Goal: Task Accomplishment & Management: Manage account settings

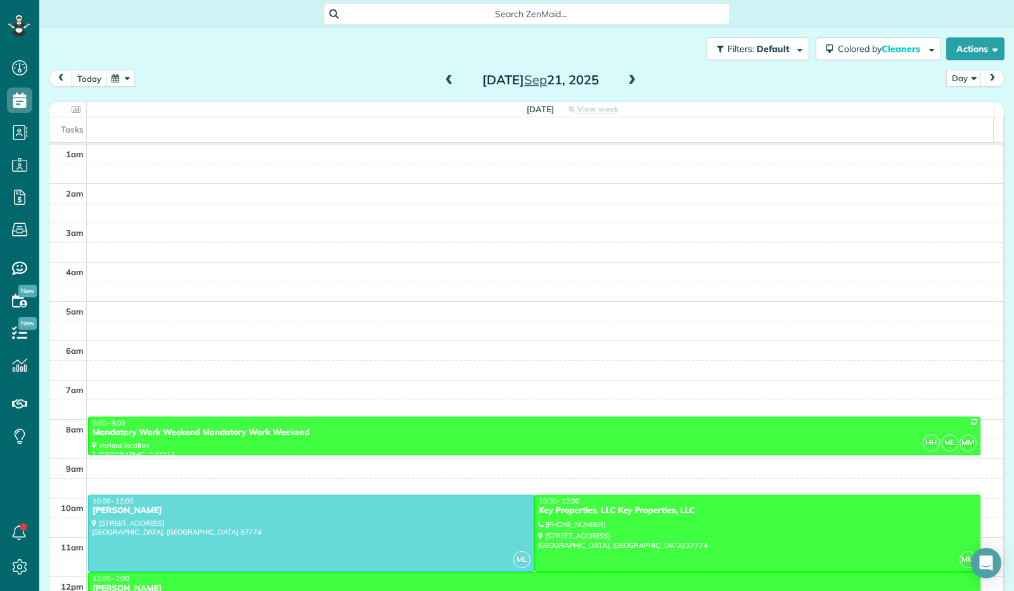
scroll to position [234, 0]
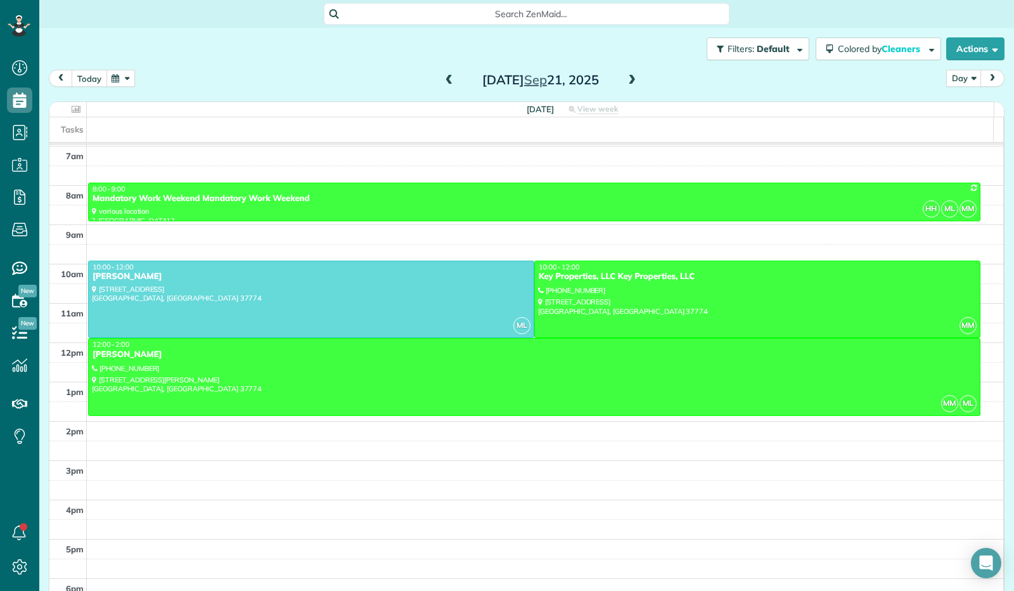
click at [86, 79] on button "today" at bounding box center [89, 78] width 35 height 17
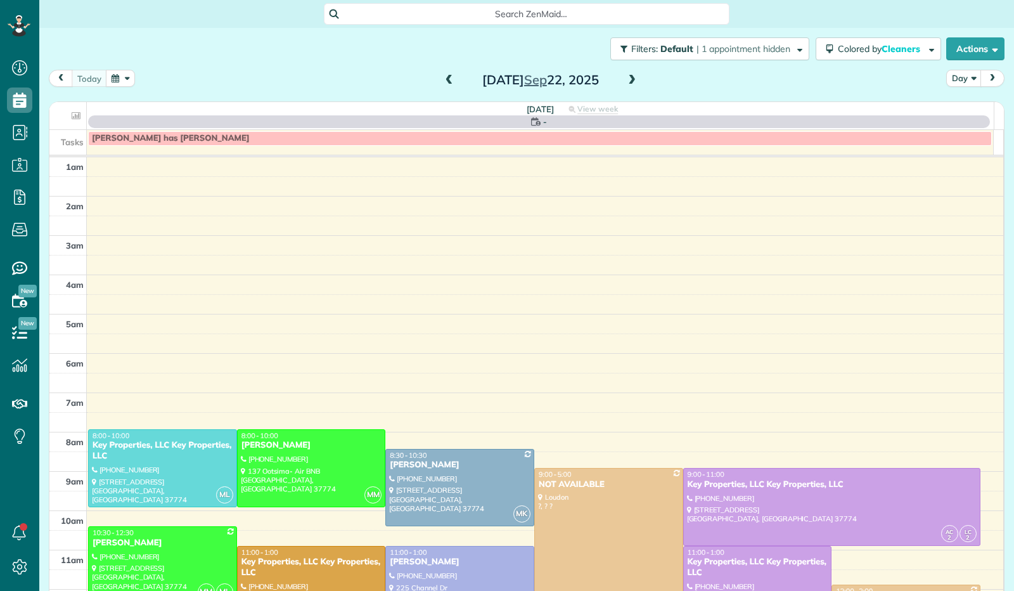
scroll to position [234, 0]
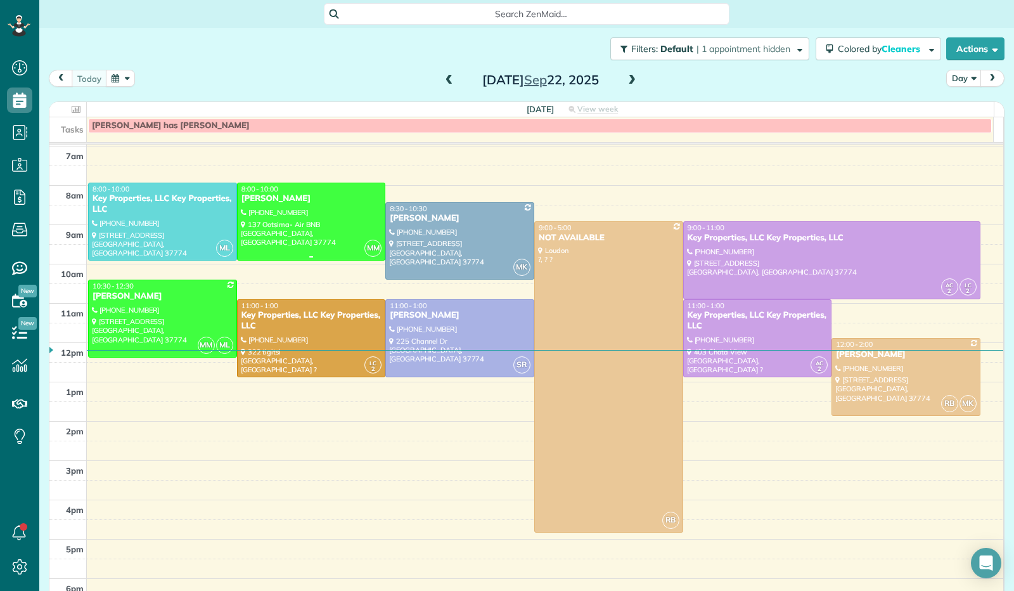
click at [281, 237] on div at bounding box center [312, 221] width 148 height 77
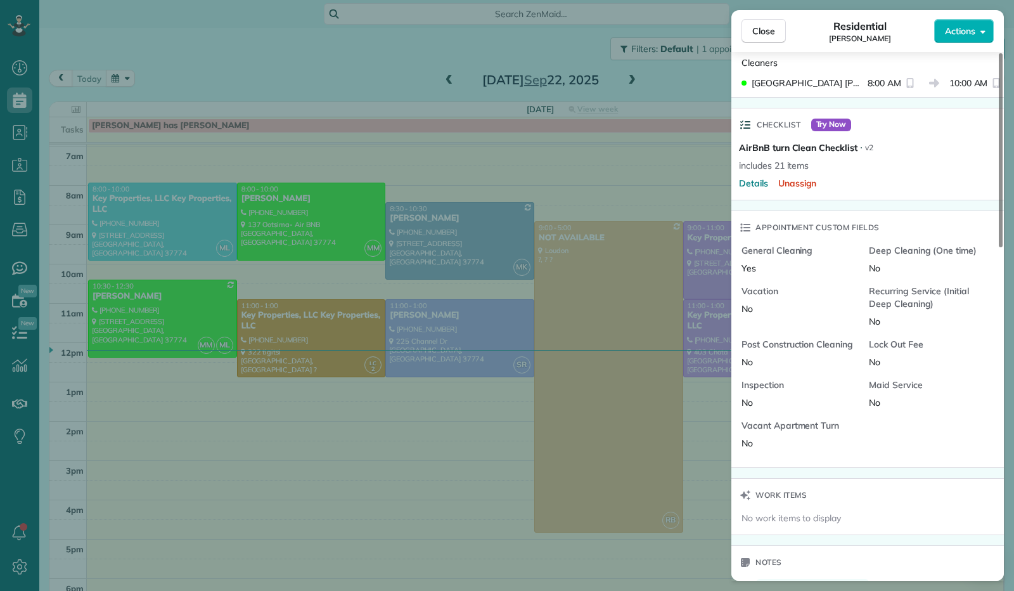
scroll to position [635, 0]
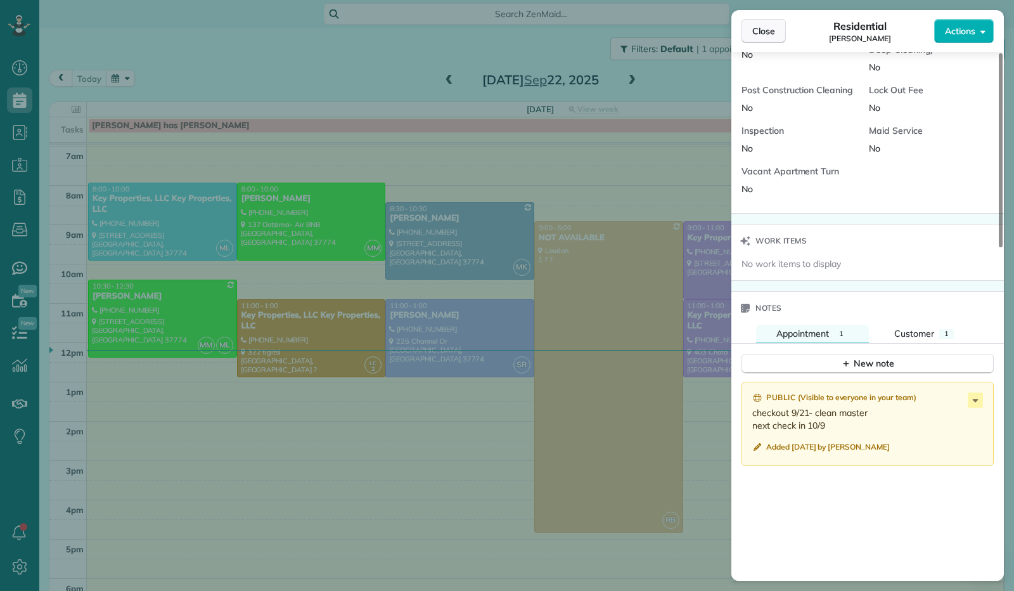
click at [762, 31] on span "Close" at bounding box center [763, 31] width 23 height 13
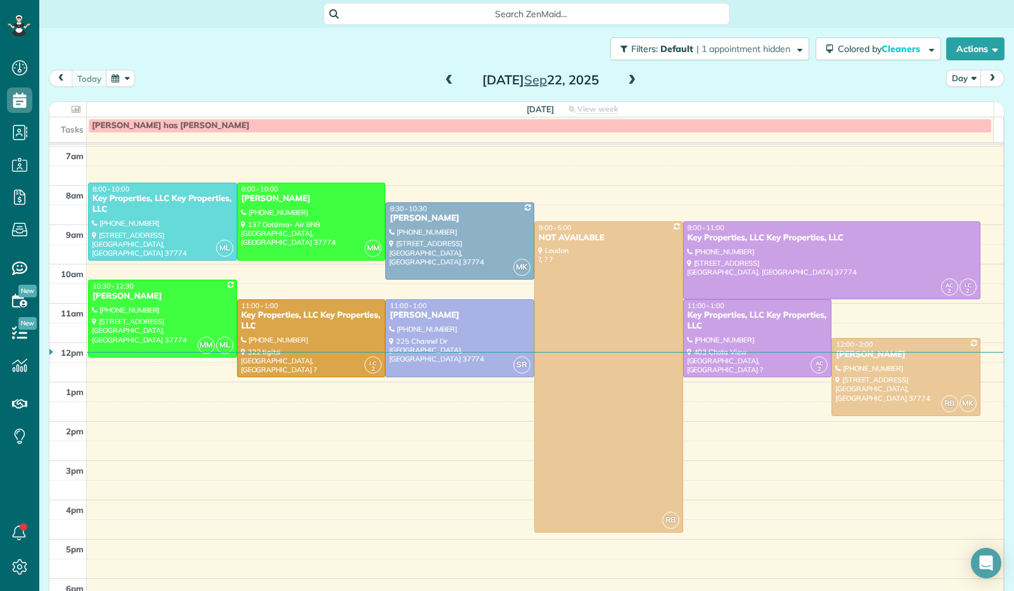
click at [629, 80] on span at bounding box center [632, 80] width 14 height 11
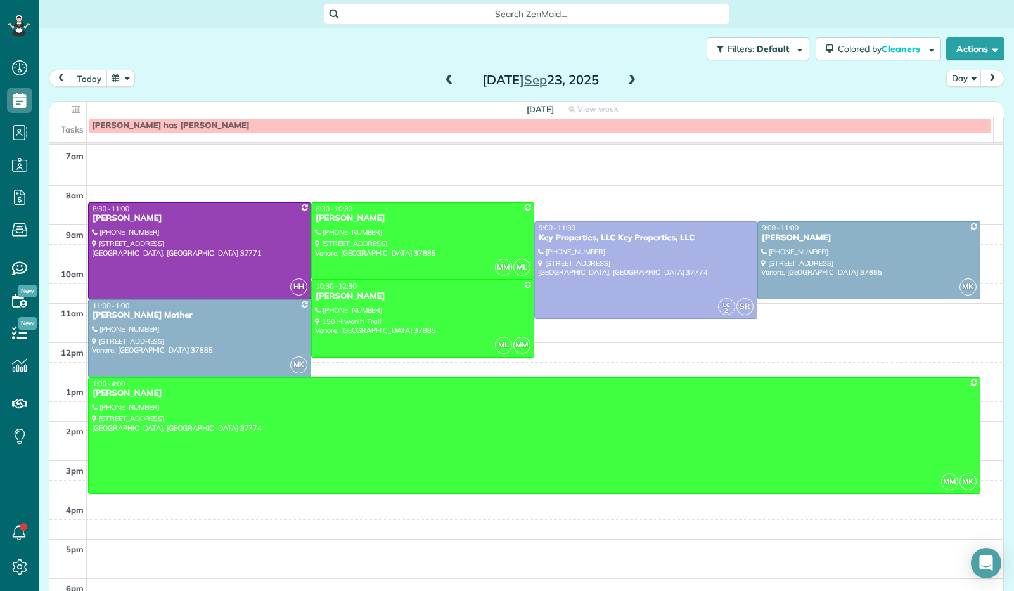
click at [94, 80] on button "today" at bounding box center [89, 78] width 35 height 17
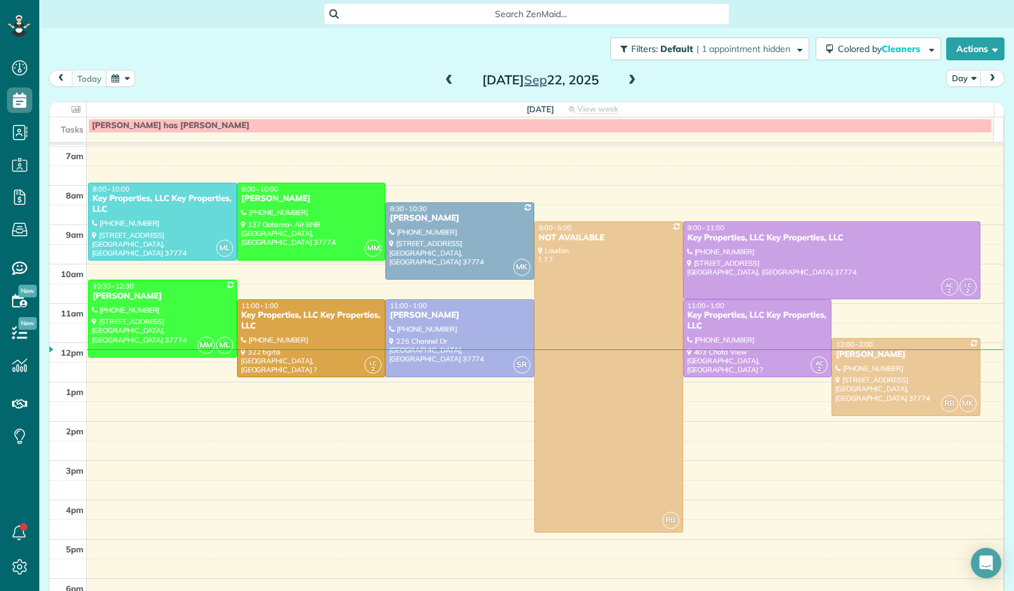
click at [627, 76] on span at bounding box center [632, 80] width 14 height 11
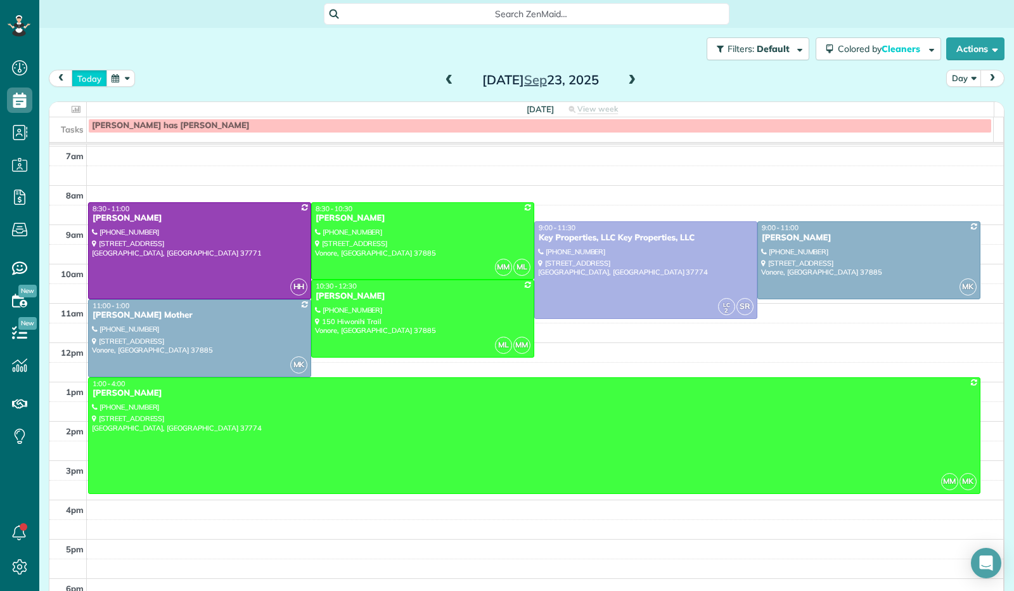
click at [89, 81] on button "today" at bounding box center [89, 78] width 35 height 17
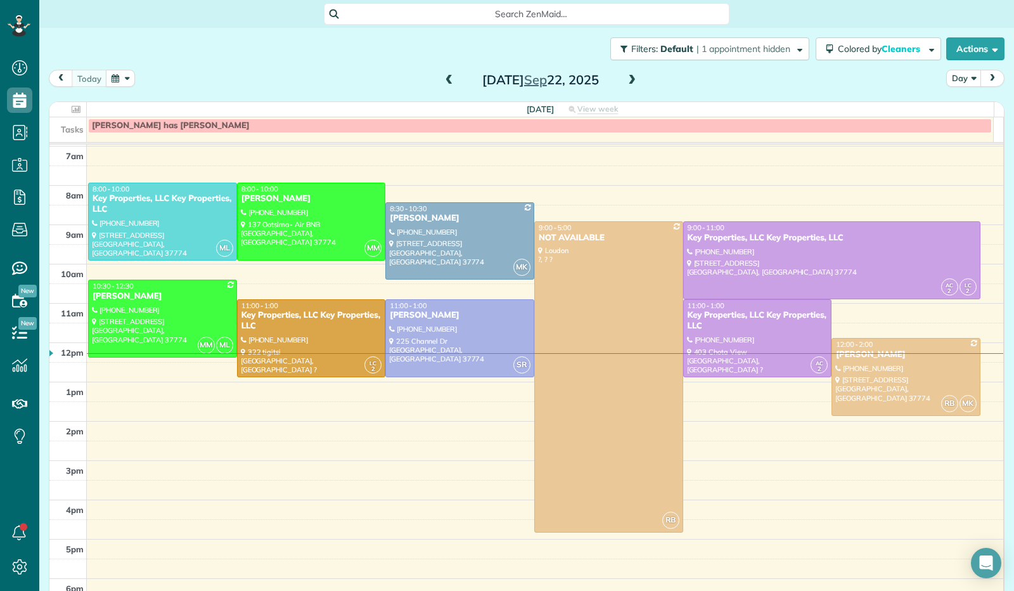
click at [125, 79] on button "button" at bounding box center [120, 78] width 29 height 17
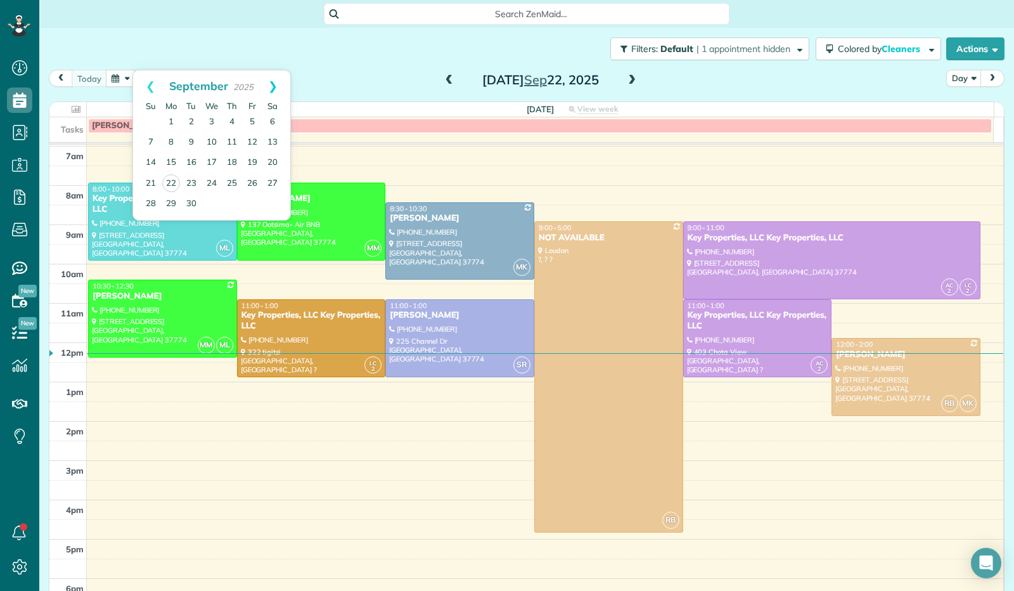
click at [269, 83] on link "Next" at bounding box center [272, 86] width 35 height 32
click at [190, 177] on link "21" at bounding box center [191, 183] width 20 height 20
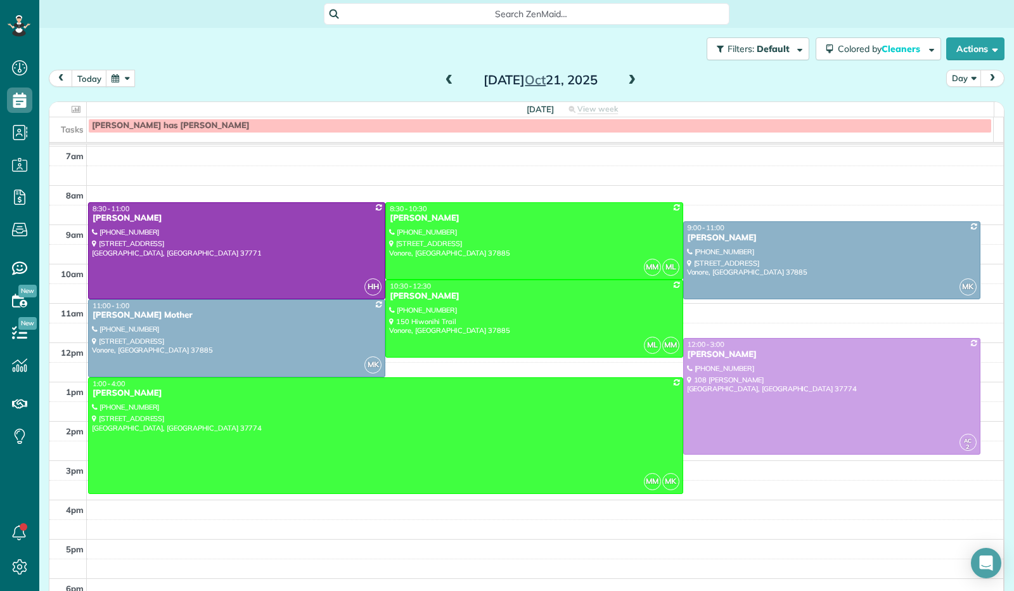
click at [625, 77] on span at bounding box center [632, 80] width 14 height 11
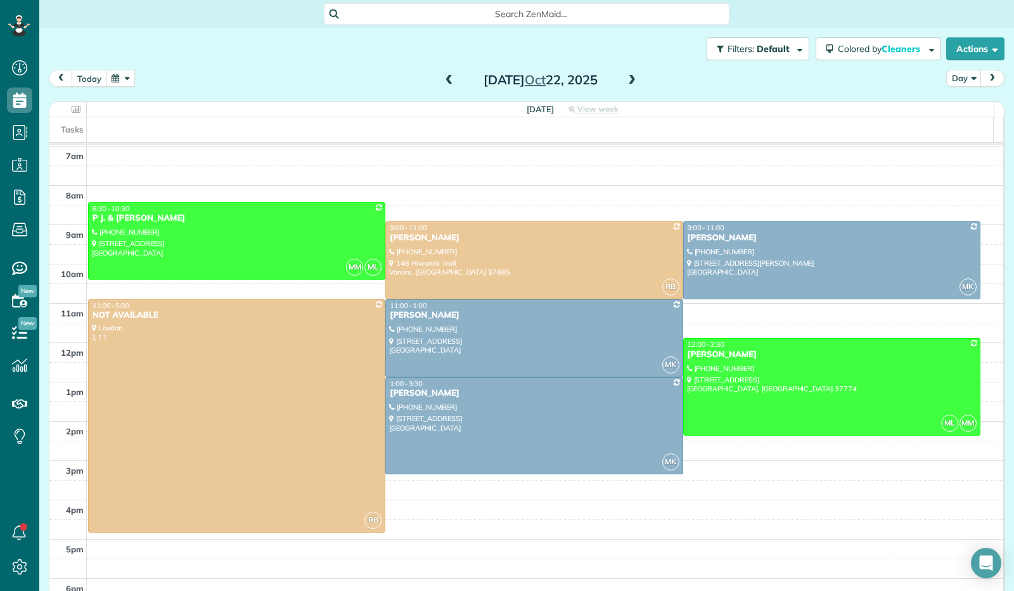
click at [625, 77] on span at bounding box center [632, 80] width 14 height 11
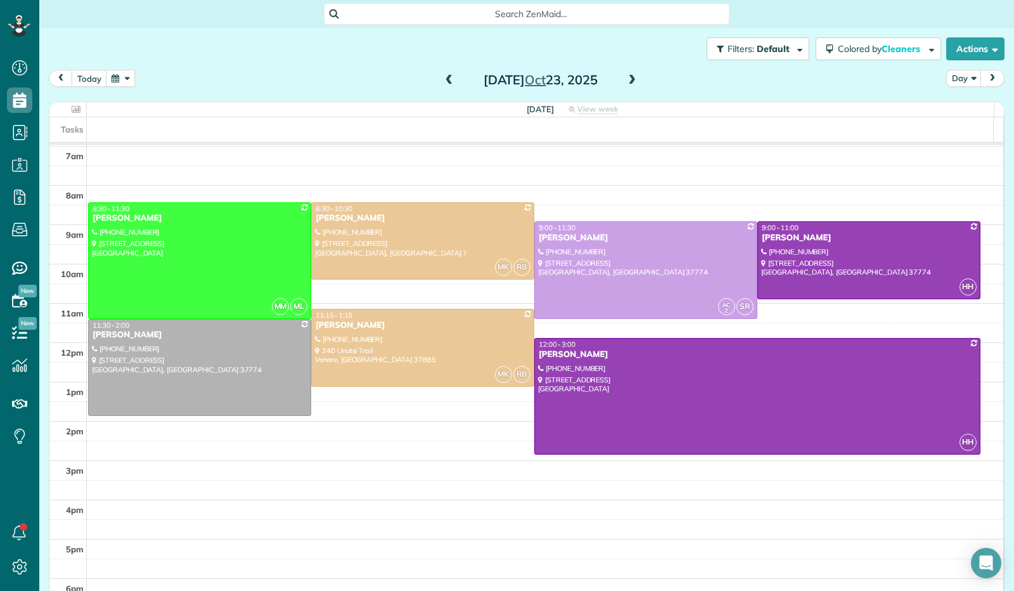
click at [445, 77] on span at bounding box center [449, 80] width 14 height 11
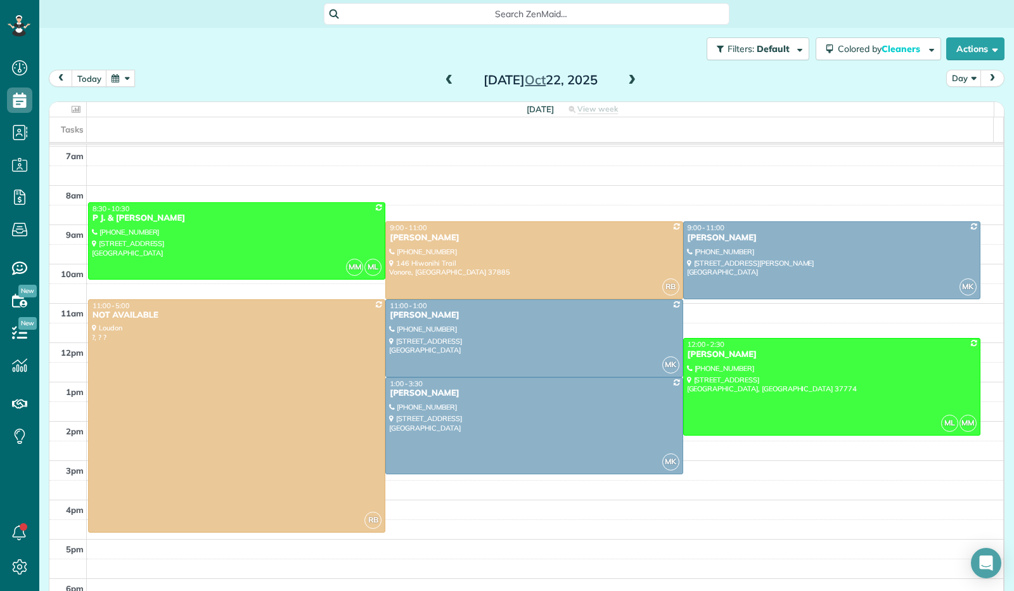
click at [445, 77] on span at bounding box center [449, 80] width 14 height 11
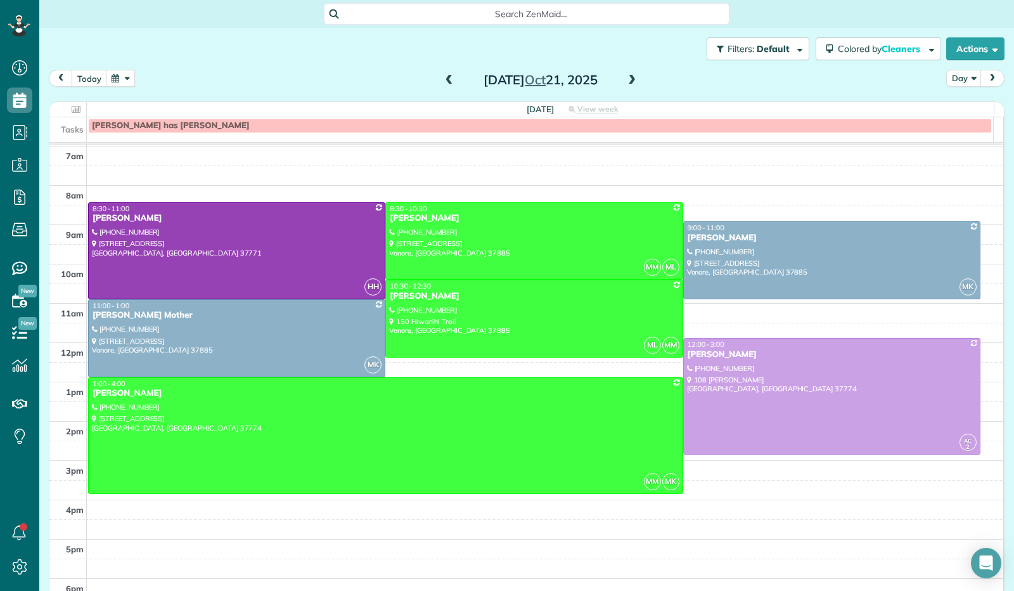
click at [625, 84] on span at bounding box center [632, 80] width 14 height 11
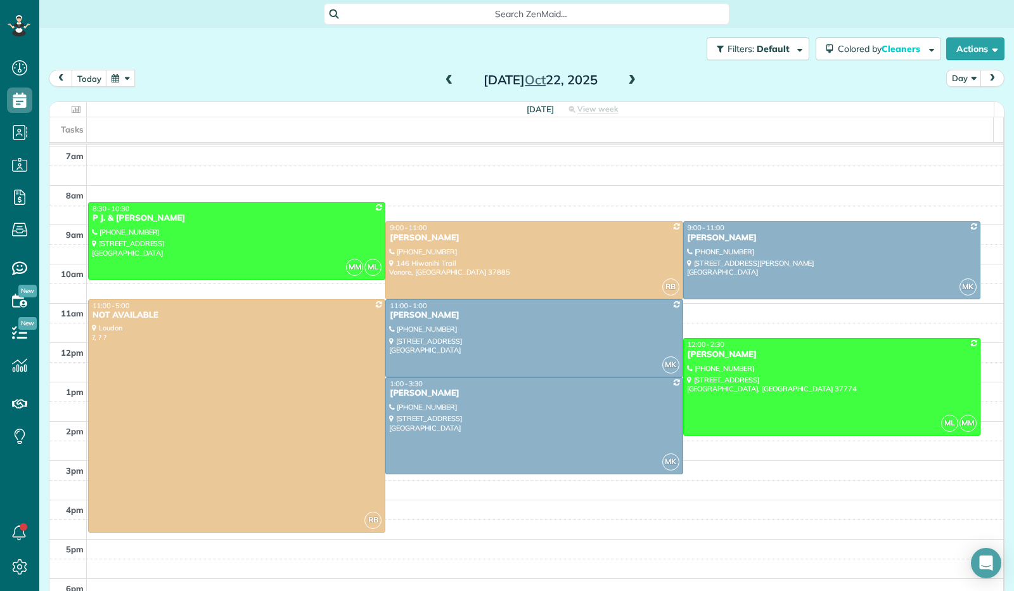
click at [124, 80] on button "button" at bounding box center [120, 78] width 29 height 17
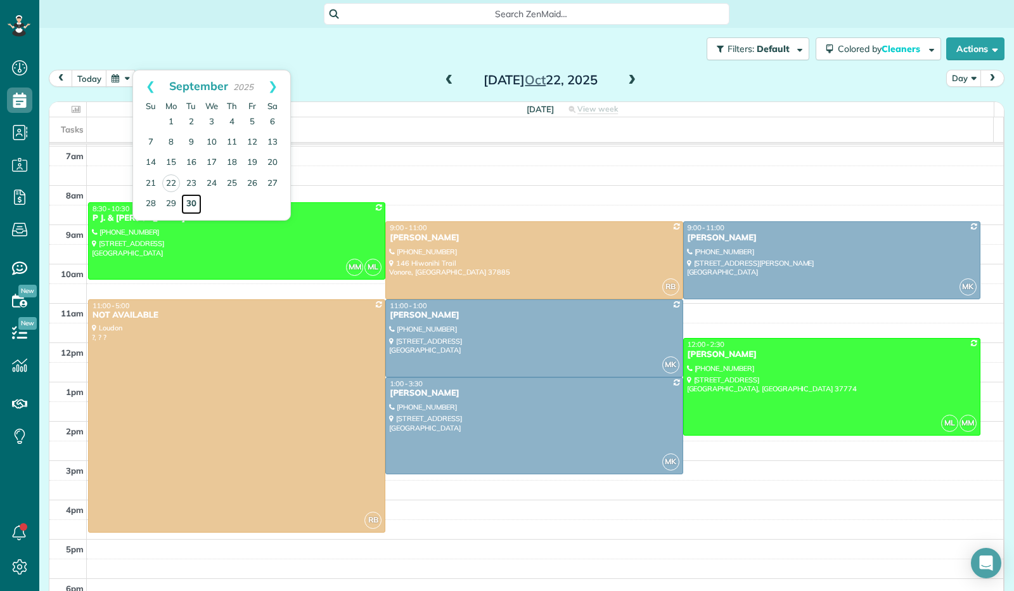
click at [194, 204] on link "30" at bounding box center [191, 204] width 20 height 20
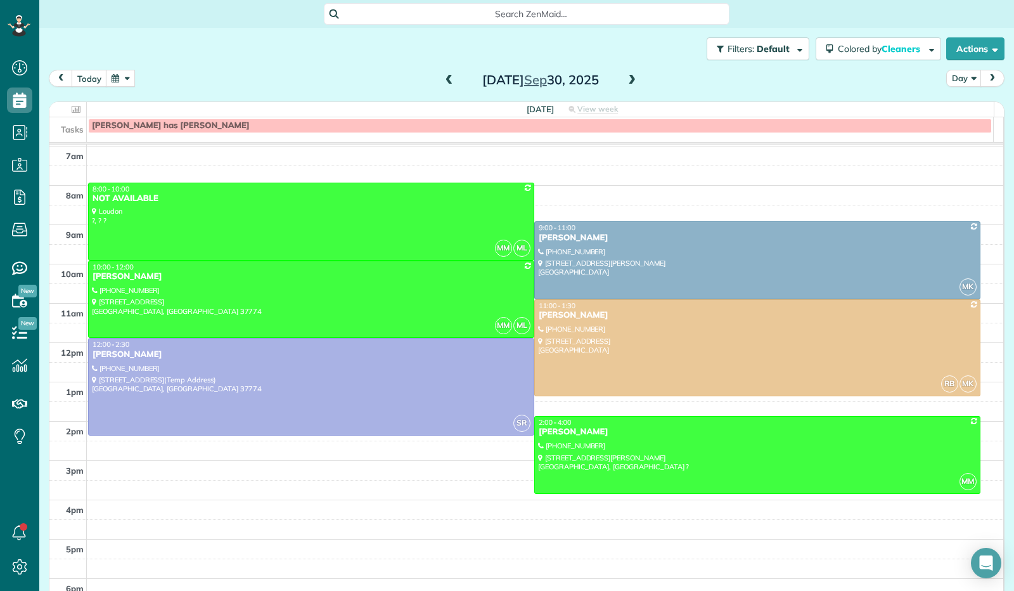
click at [628, 82] on span at bounding box center [632, 80] width 14 height 11
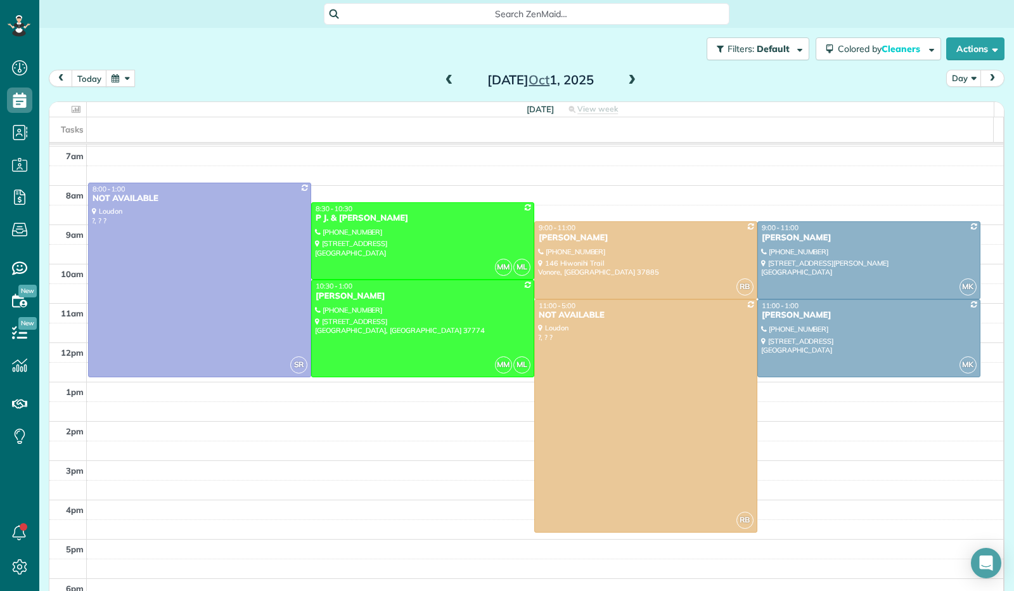
click at [127, 79] on button "button" at bounding box center [120, 78] width 29 height 17
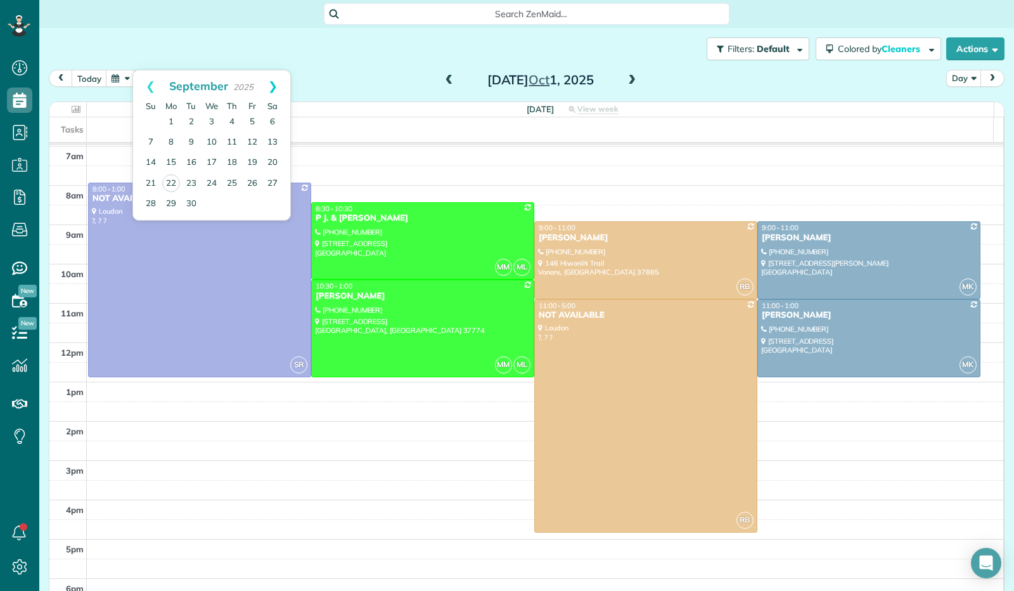
click at [276, 86] on link "Next" at bounding box center [272, 86] width 35 height 32
click at [213, 181] on link "22" at bounding box center [212, 183] width 20 height 20
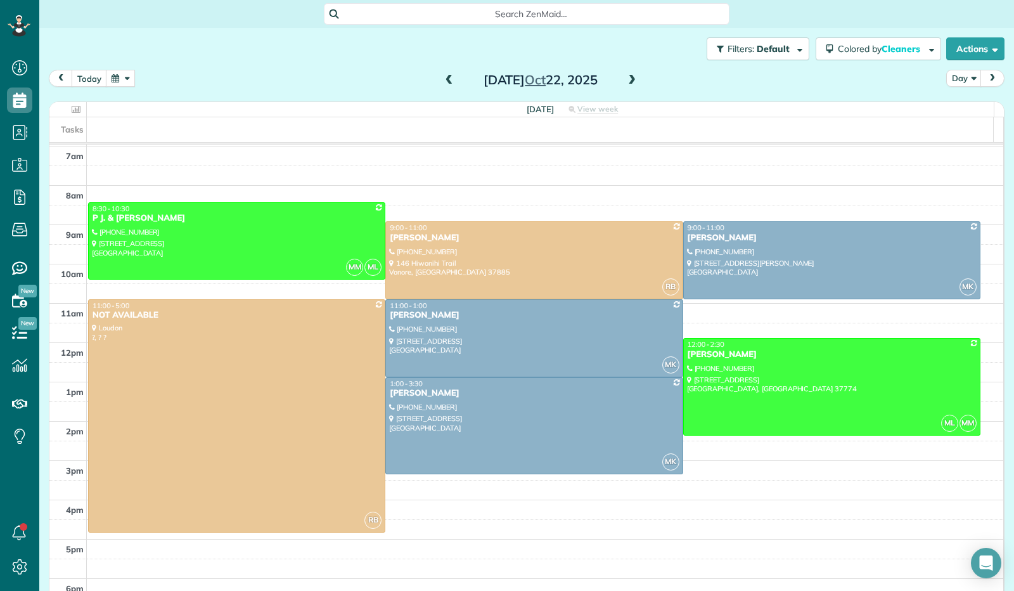
click at [122, 80] on button "button" at bounding box center [120, 78] width 29 height 17
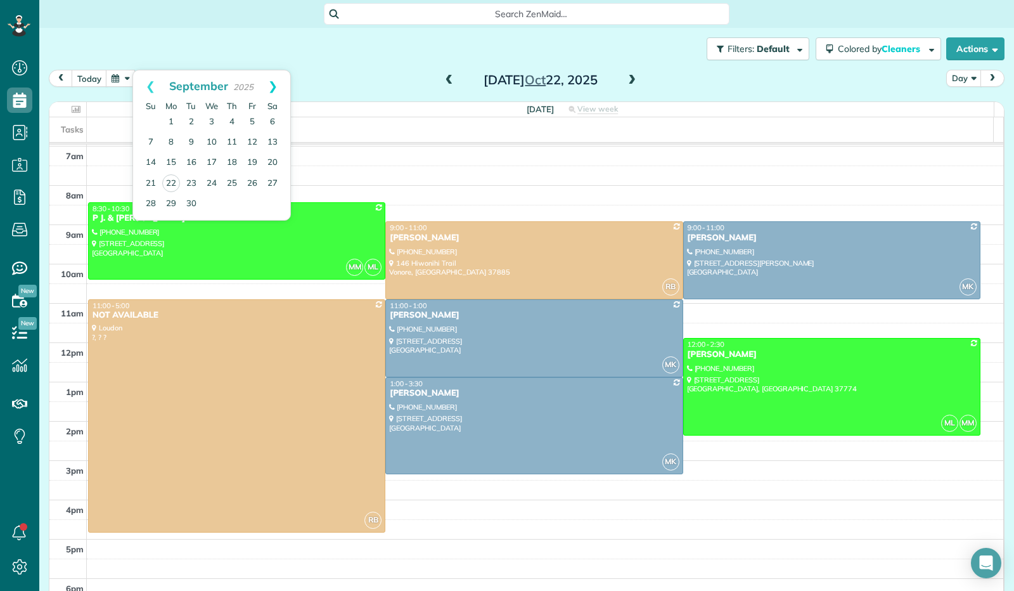
click at [274, 87] on link "Next" at bounding box center [272, 86] width 35 height 32
click at [273, 86] on link "Next" at bounding box center [272, 86] width 35 height 32
click at [210, 139] on link "5" at bounding box center [212, 142] width 20 height 20
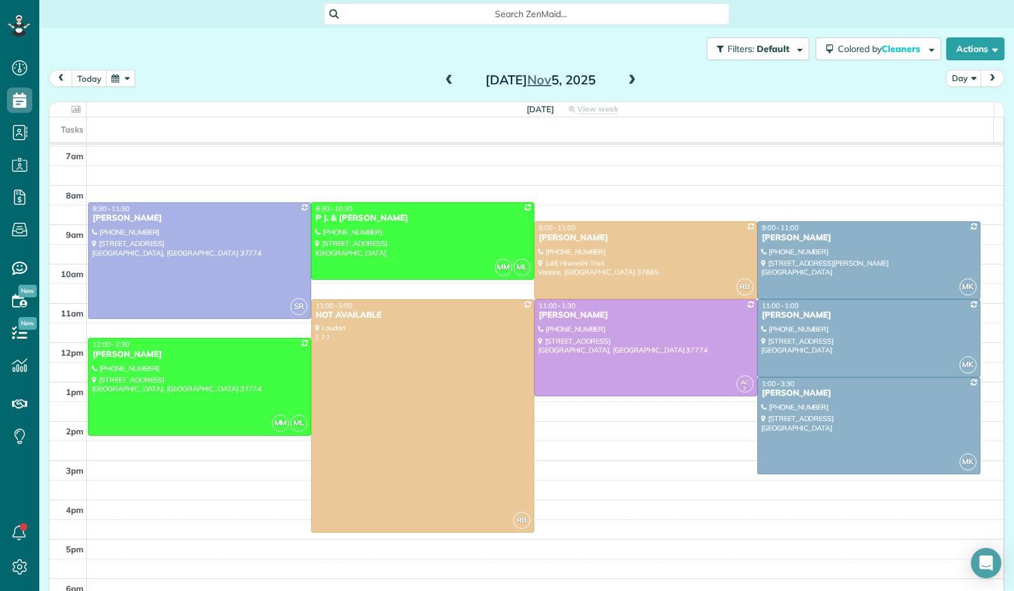
click at [123, 78] on button "button" at bounding box center [120, 78] width 29 height 17
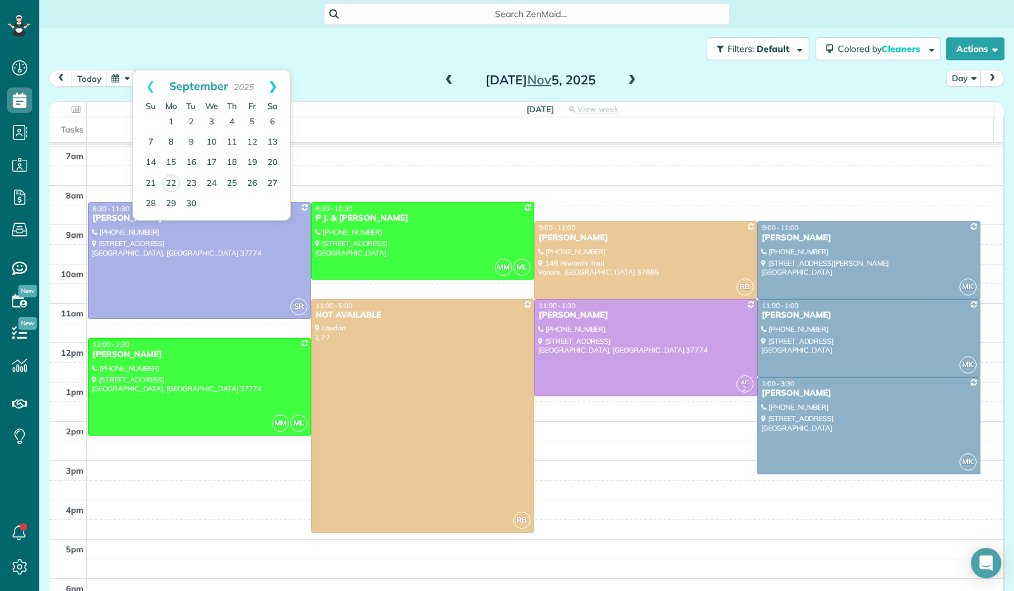
click at [271, 86] on link "Next" at bounding box center [272, 86] width 35 height 32
click at [277, 85] on link "Next" at bounding box center [272, 86] width 35 height 32
click at [217, 179] on link "19" at bounding box center [212, 183] width 20 height 20
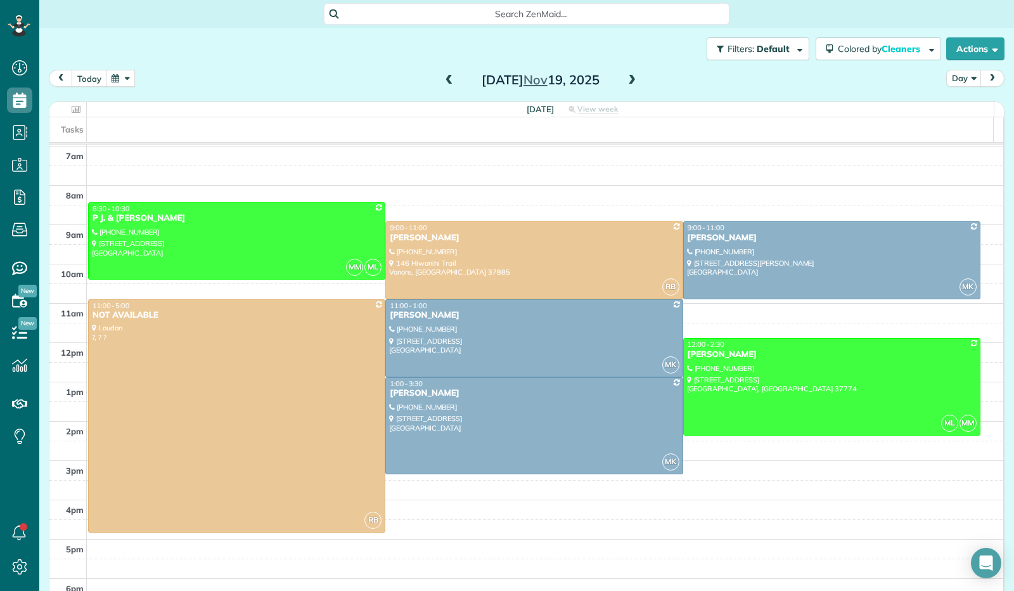
click at [115, 83] on button "button" at bounding box center [120, 78] width 29 height 17
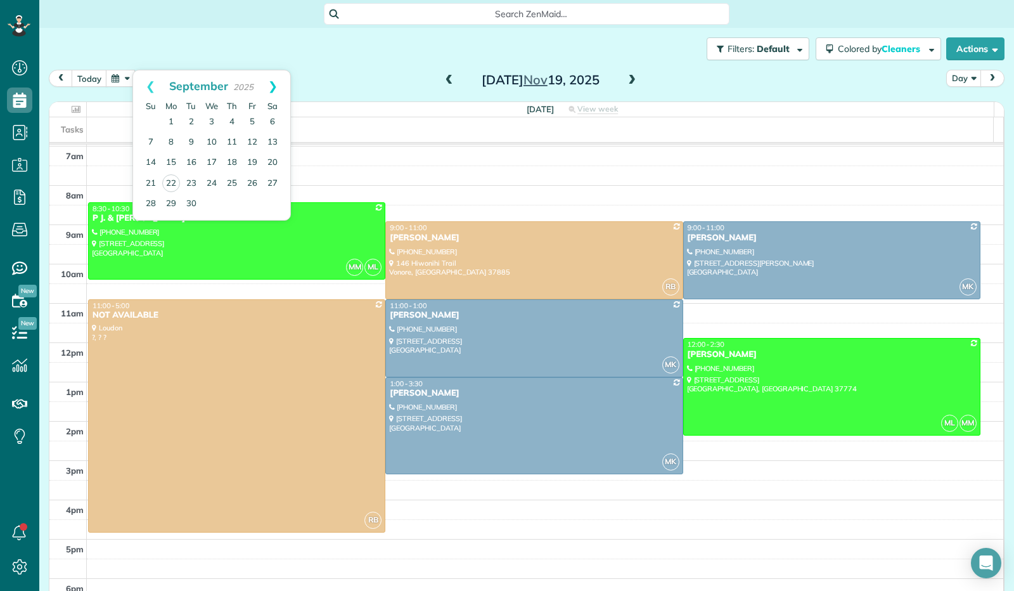
click at [272, 82] on link "Next" at bounding box center [272, 86] width 35 height 32
click at [273, 82] on link "Next" at bounding box center [272, 86] width 35 height 32
click at [270, 86] on link "Next" at bounding box center [272, 86] width 35 height 32
click at [209, 157] on link "17" at bounding box center [212, 163] width 20 height 20
